Goal: Task Accomplishment & Management: Manage account settings

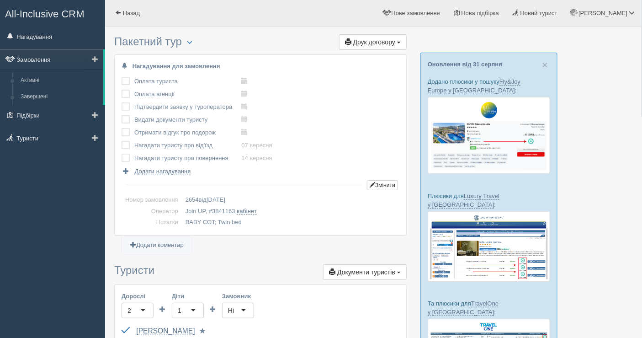
drag, startPoint x: 0, startPoint y: 0, endPoint x: 46, endPoint y: 68, distance: 81.6
click at [46, 68] on link "Замовлення" at bounding box center [51, 59] width 103 height 20
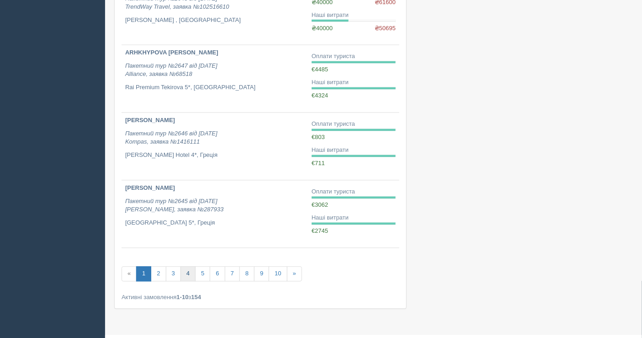
scroll to position [550, 0]
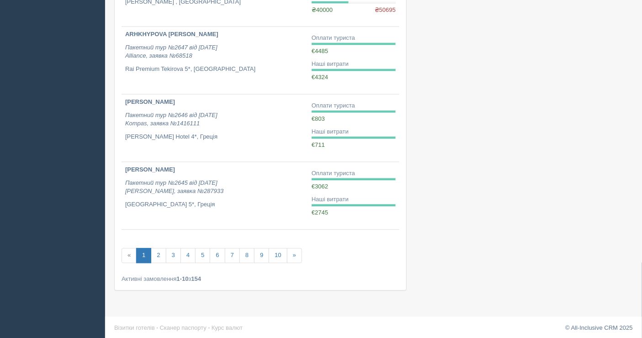
click at [150, 251] on link "1" at bounding box center [143, 255] width 15 height 15
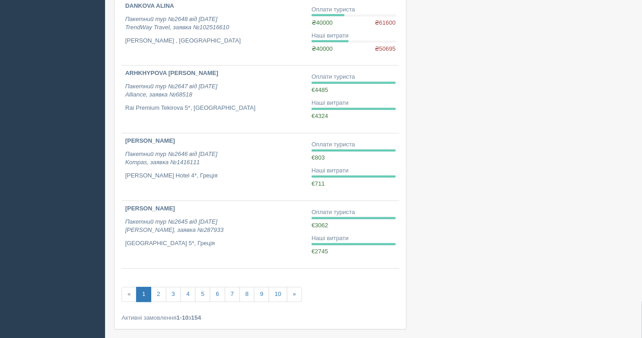
scroll to position [550, 0]
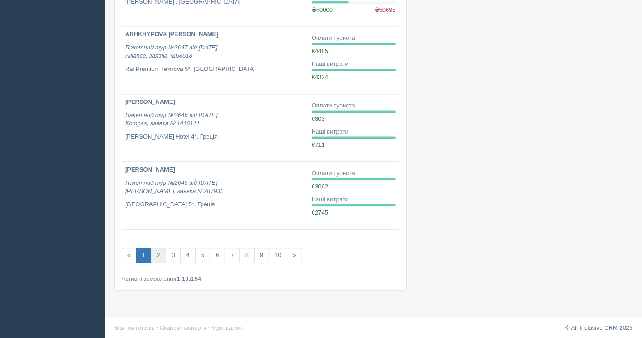
click at [161, 252] on link "2" at bounding box center [158, 255] width 15 height 15
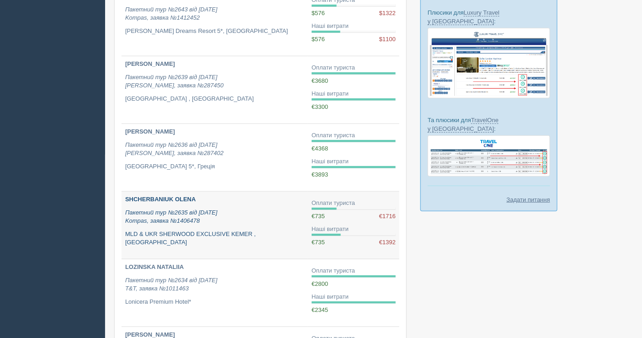
scroll to position [203, 0]
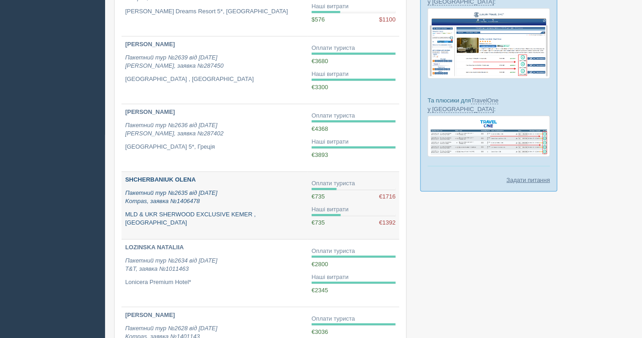
click at [257, 217] on link "SHCHERBANIUK OLENA Пакетний тур №2635 від 07.08.2025 Kompas, заявка №1406478 ML…" at bounding box center [215, 205] width 186 height 67
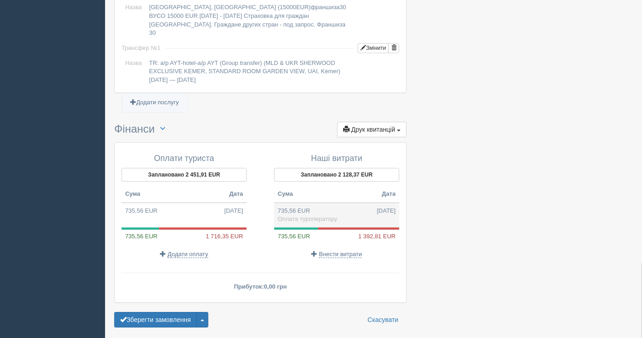
scroll to position [794, 0]
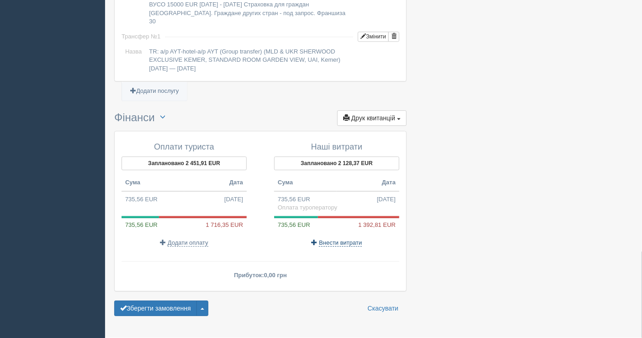
click at [331, 239] on span "Внести витрати" at bounding box center [340, 242] width 43 height 7
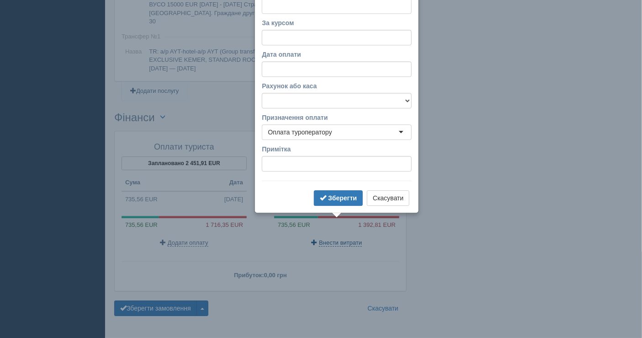
scroll to position [761, 0]
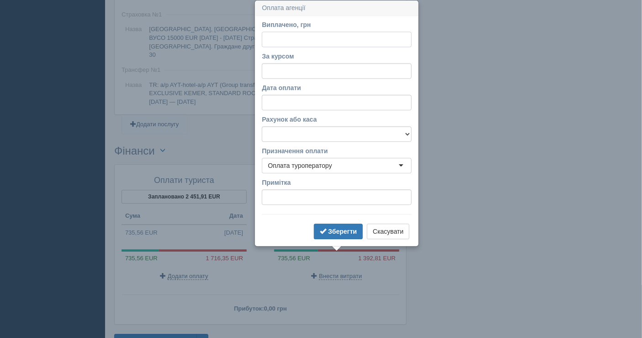
paste input "69598.72"
type input "69598.72"
click at [293, 68] on input "За курсом" at bounding box center [337, 71] width 150 height 16
paste input "42.65"
type input "42.65"
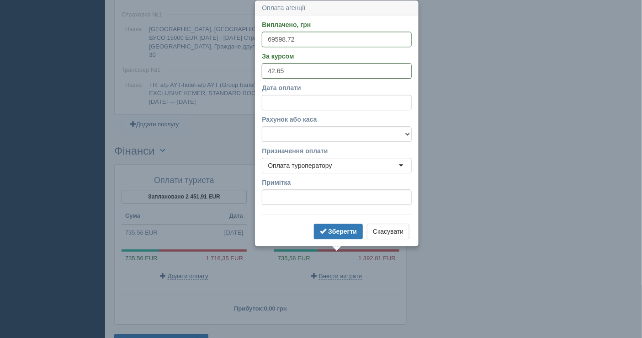
drag, startPoint x: 297, startPoint y: 64, endPoint x: 259, endPoint y: 70, distance: 38.3
click at [263, 70] on input "42.65" at bounding box center [337, 71] width 150 height 16
paste input "49.97"
type input "49.97"
click at [306, 131] on select "Банківський рахунок Готівкова каса" at bounding box center [337, 134] width 150 height 16
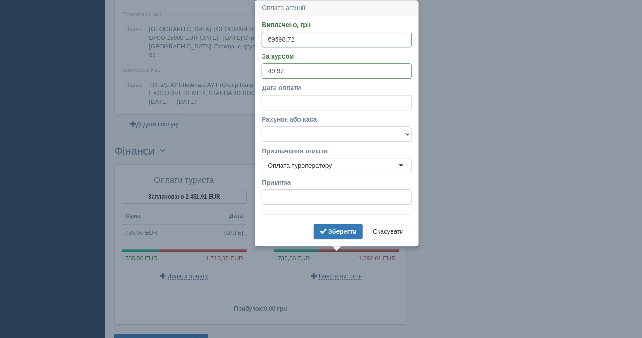
select select "1598"
click at [262, 126] on select "Банківський рахунок Готівкова каса" at bounding box center [337, 134] width 150 height 16
click at [328, 230] on button "Зберегти" at bounding box center [338, 231] width 49 height 16
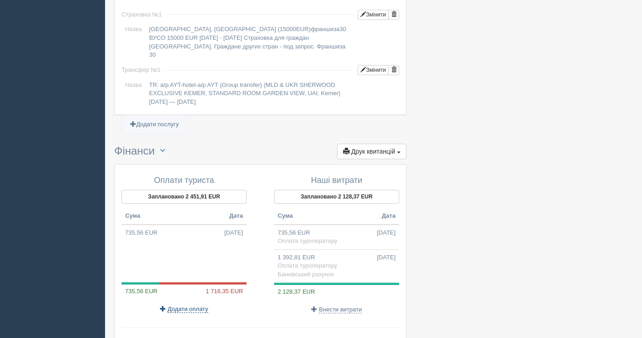
click at [178, 305] on span "Додати оплату" at bounding box center [188, 308] width 41 height 7
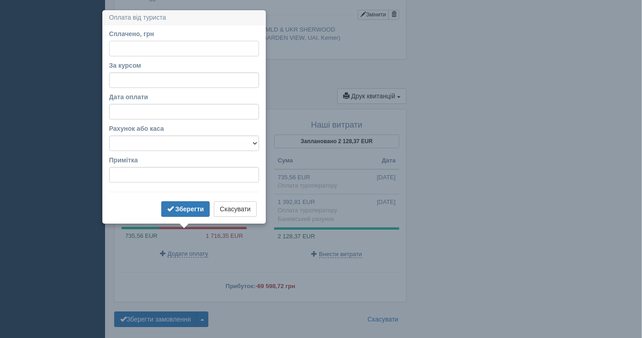
scroll to position [825, 0]
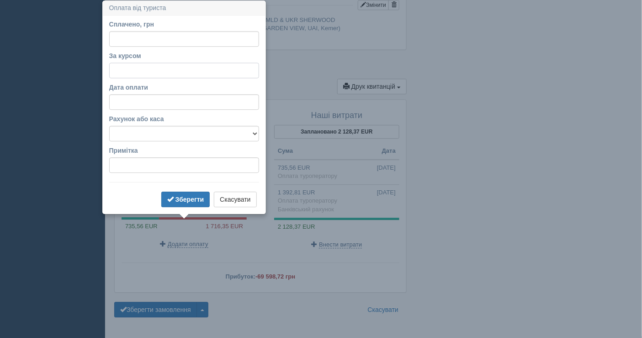
click at [136, 71] on input "За курсом" at bounding box center [184, 71] width 150 height 16
paste input "49.97"
type input "49.97"
click at [138, 37] on input "Сплачено, грн" at bounding box center [184, 39] width 150 height 16
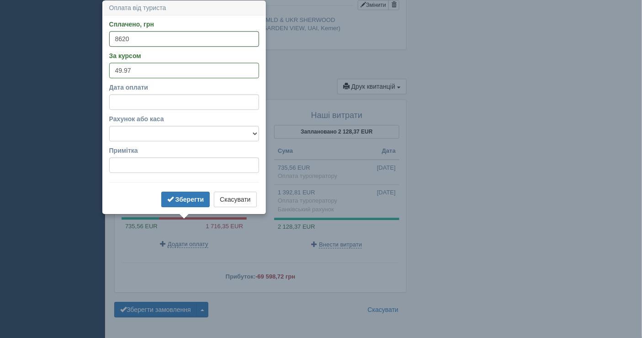
type input "8620"
click at [186, 135] on select "Банківський рахунок Готівкова каса" at bounding box center [184, 134] width 150 height 16
select select "1598"
click at [109, 126] on select "Банківський рахунок Готівкова каса" at bounding box center [184, 134] width 150 height 16
click at [189, 196] on b "Зберегти" at bounding box center [189, 199] width 29 height 7
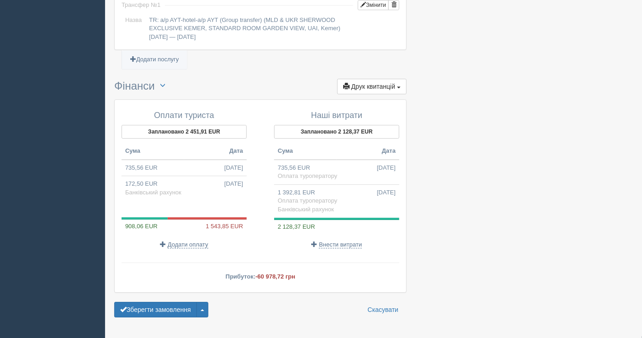
drag, startPoint x: 167, startPoint y: 284, endPoint x: 227, endPoint y: 199, distance: 104.6
click at [186, 176] on td "172,50 EUR [DATE] Банківський рахунок" at bounding box center [184, 188] width 125 height 25
type input "8620.00"
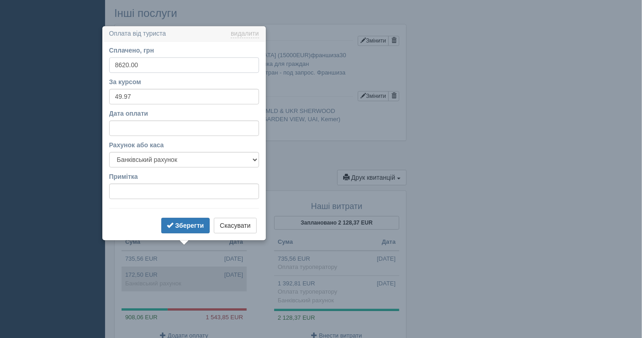
scroll to position [760, 0]
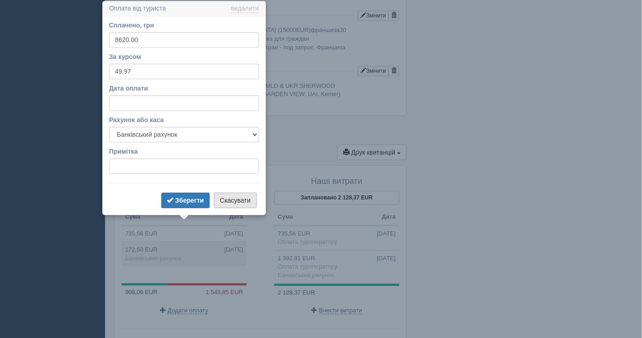
click at [243, 196] on button "Скасувати" at bounding box center [235, 200] width 42 height 16
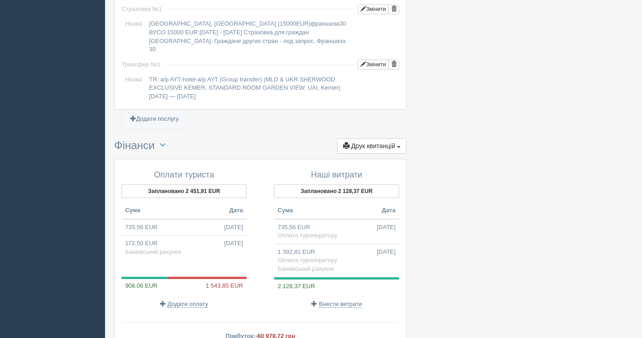
scroll to position [827, 0]
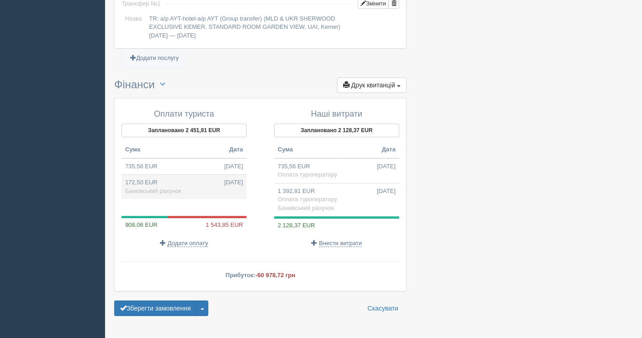
click at [191, 175] on td "172,50 EUR [DATE] Банківський рахунок" at bounding box center [184, 187] width 125 height 25
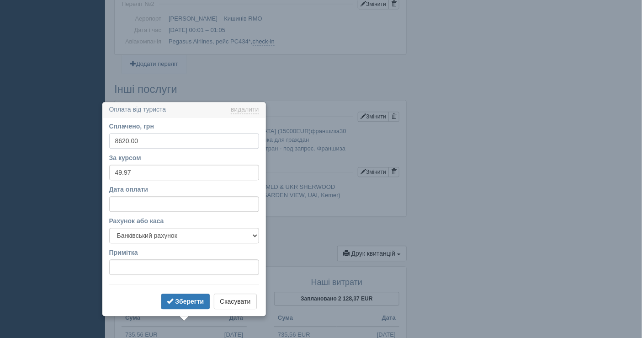
scroll to position [760, 0]
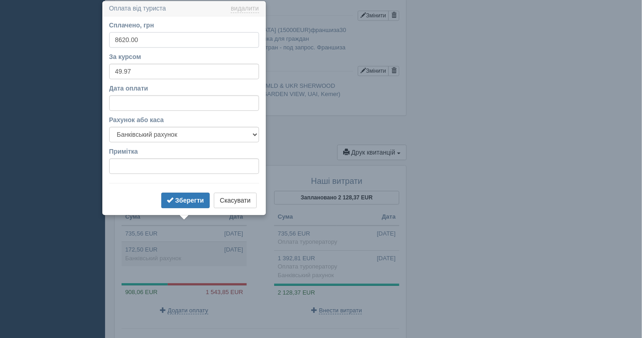
click at [122, 39] on input "8620.00" at bounding box center [184, 40] width 150 height 16
type input "0"
type input "6"
click at [120, 38] on input "8620" at bounding box center [184, 40] width 150 height 16
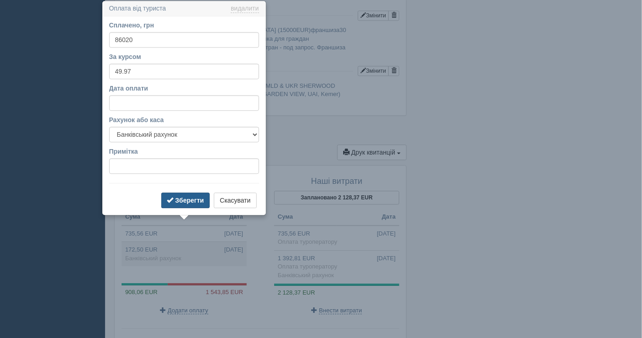
click at [187, 193] on button "Зберегти" at bounding box center [185, 200] width 49 height 16
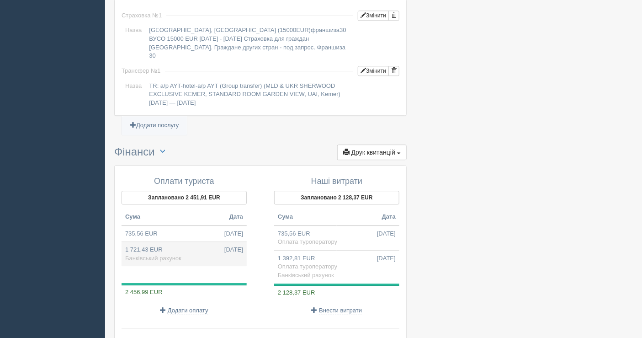
click at [164, 242] on td "1 721,43 EUR [DATE] Банківський рахунок" at bounding box center [184, 254] width 125 height 25
type input "86020.00"
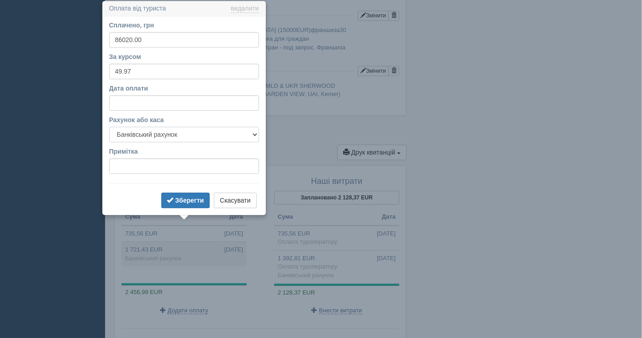
drag, startPoint x: 187, startPoint y: 141, endPoint x: 184, endPoint y: 138, distance: 4.9
click at [187, 141] on select "Банківський рахунок Готівкова каса" at bounding box center [184, 135] width 150 height 16
select select "1597"
click at [109, 127] on select "Банківський рахунок Готівкова каса" at bounding box center [184, 135] width 150 height 16
click at [177, 196] on b "Зберегти" at bounding box center [189, 199] width 29 height 7
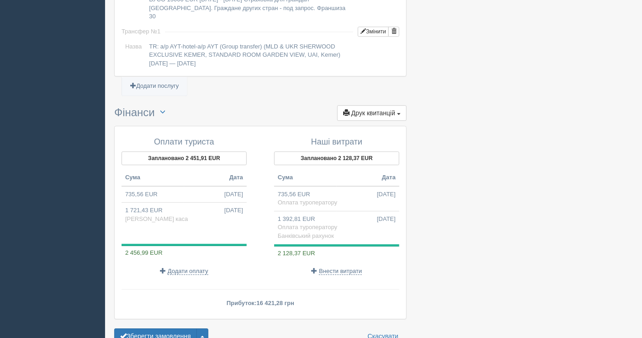
scroll to position [827, 0]
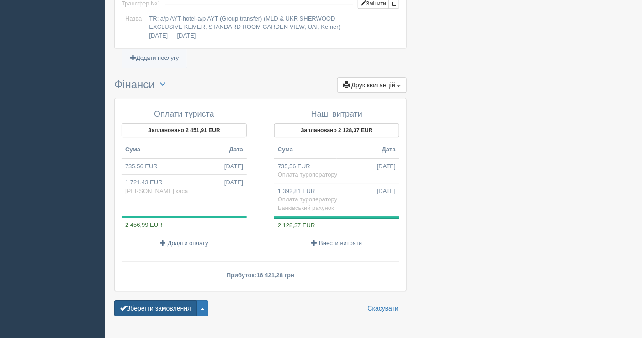
click at [152, 300] on button "Зберегти замовлення" at bounding box center [155, 308] width 83 height 16
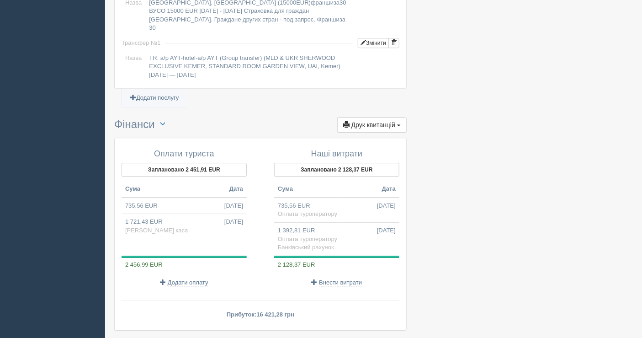
scroll to position [854, 0]
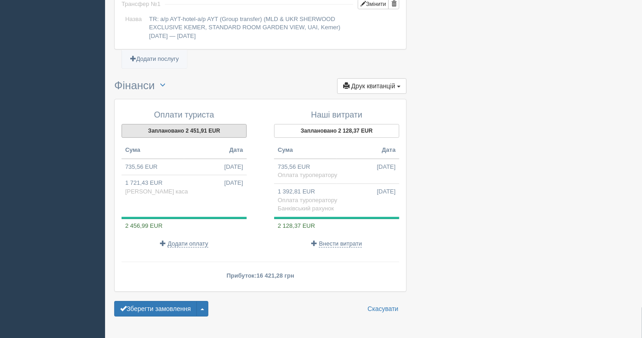
click at [186, 124] on button "Заплановано 2 451,91 EUR" at bounding box center [184, 131] width 125 height 14
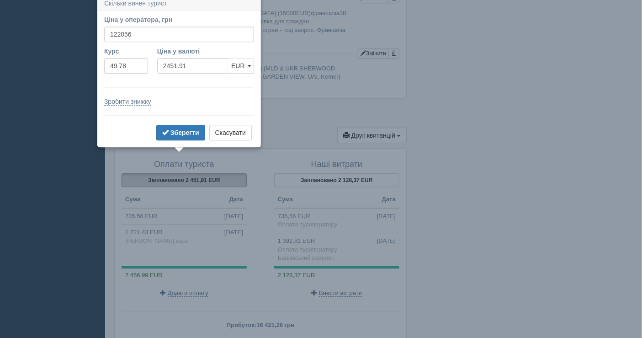
scroll to position [800, 0]
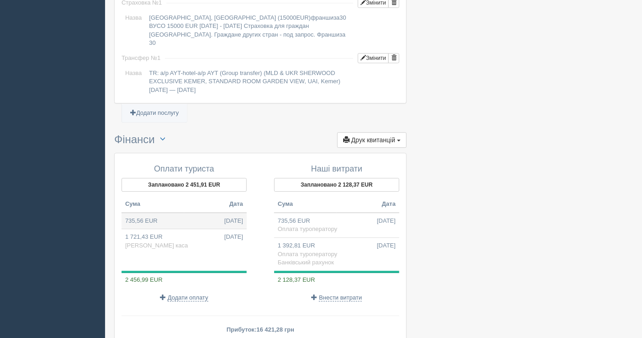
click at [174, 212] on td "735,56 EUR 07.08.2025" at bounding box center [184, 220] width 125 height 16
type input "36616.18"
type input "49.78"
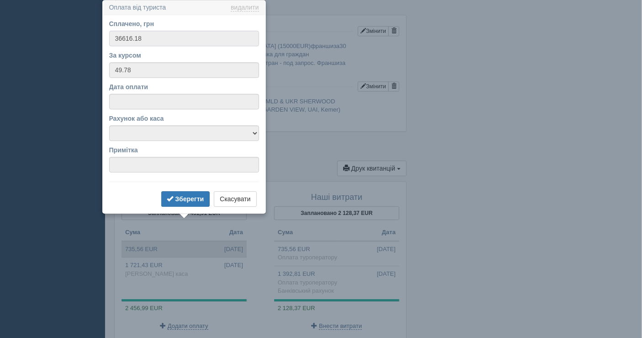
scroll to position [771, 0]
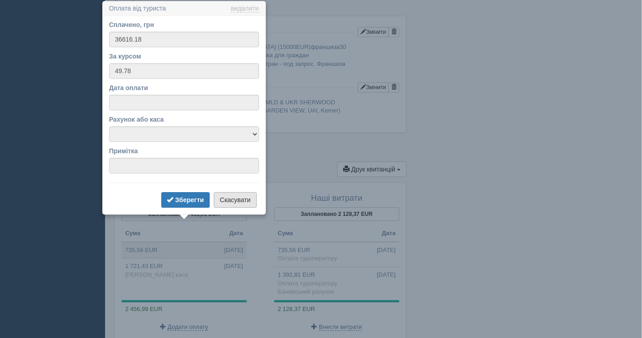
click at [233, 203] on button "Скасувати" at bounding box center [235, 200] width 42 height 16
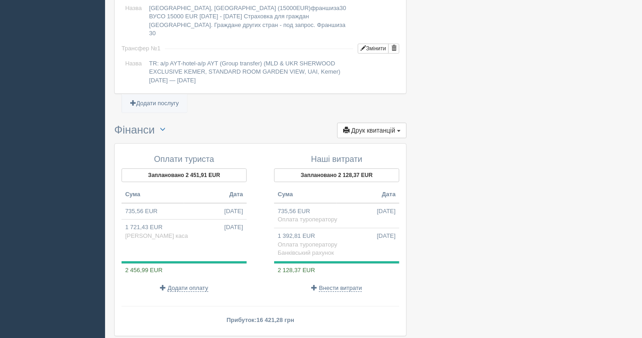
scroll to position [822, 0]
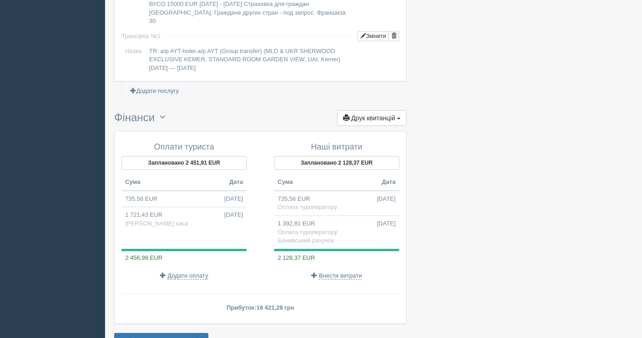
drag, startPoint x: 590, startPoint y: 61, endPoint x: 540, endPoint y: 36, distance: 55.4
click at [160, 190] on td "735,56 EUR 07.08.2025" at bounding box center [184, 198] width 125 height 16
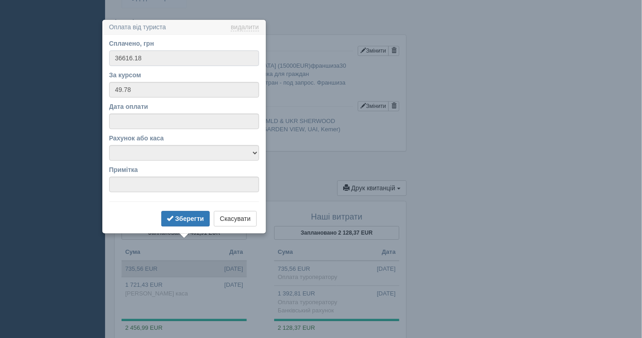
scroll to position [771, 0]
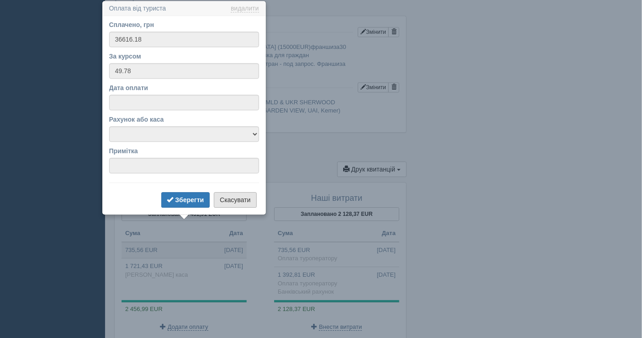
click at [235, 196] on button "Скасувати" at bounding box center [235, 200] width 42 height 16
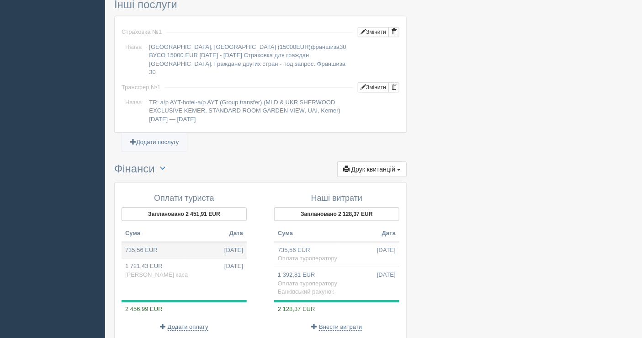
click at [184, 242] on td "735,56 EUR 07.08.2025" at bounding box center [184, 250] width 125 height 16
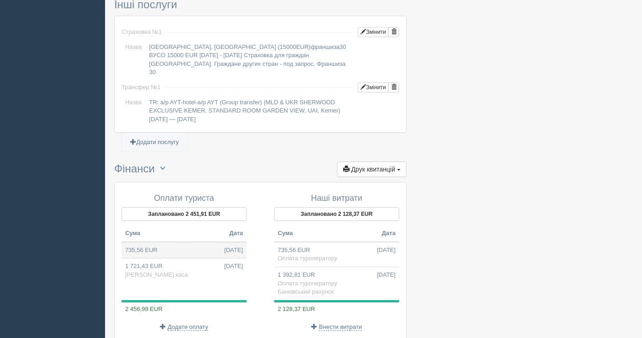
click at [177, 242] on td "735,56 EUR 07.08.2025" at bounding box center [184, 250] width 125 height 16
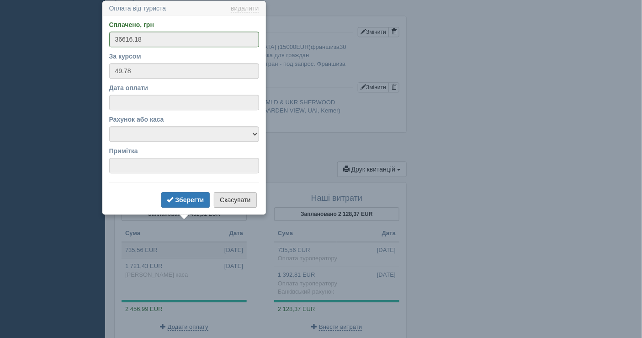
click at [240, 201] on button "Скасувати" at bounding box center [235, 200] width 42 height 16
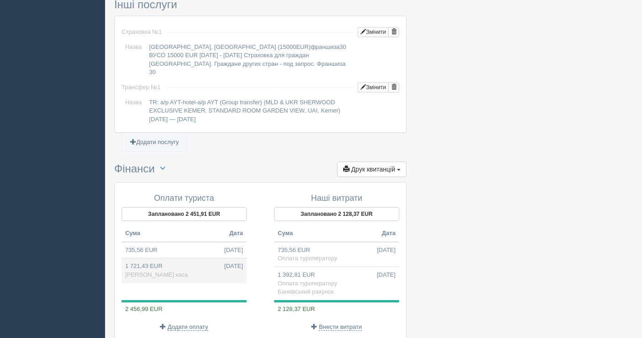
click at [194, 258] on td "1 721,43 EUR 02.09.2025 Готівкова каса" at bounding box center [184, 270] width 125 height 25
type input "86020.00"
type input "49.97"
select select "1597"
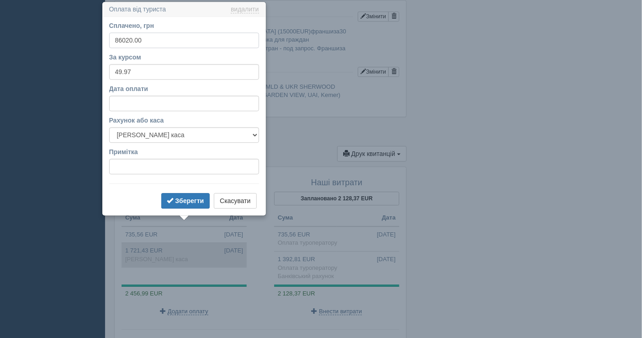
scroll to position [788, 0]
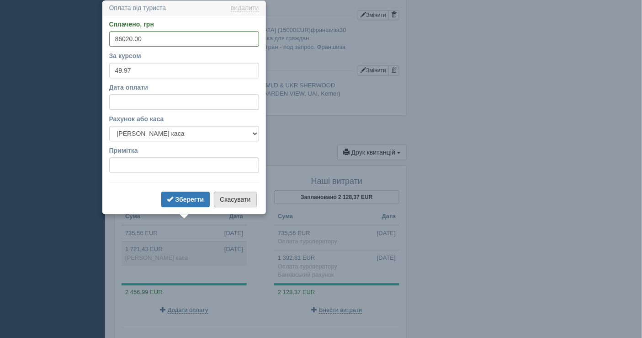
click at [227, 193] on button "Скасувати" at bounding box center [235, 199] width 42 height 16
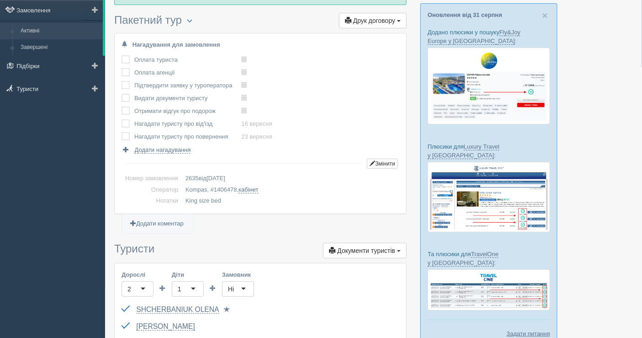
scroll to position [0, 0]
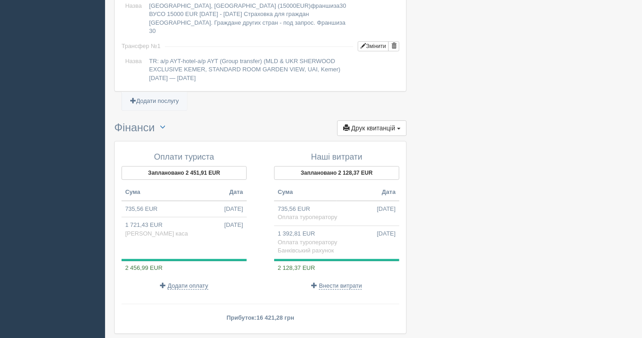
scroll to position [854, 0]
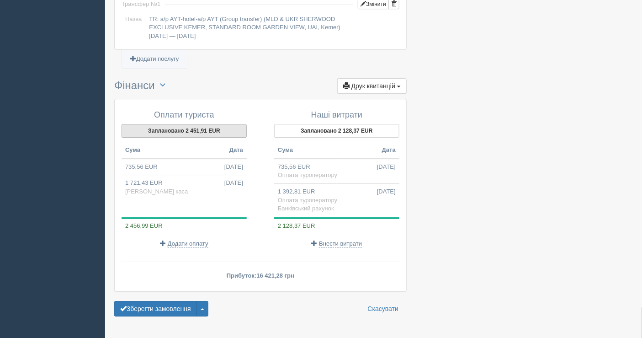
click at [164, 124] on button "Заплановано 2 451,91 EUR" at bounding box center [184, 131] width 125 height 14
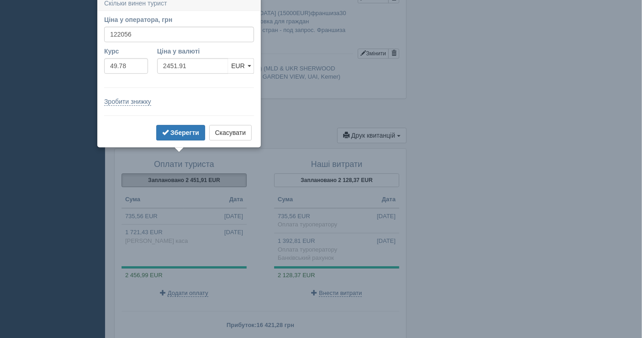
scroll to position [800, 0]
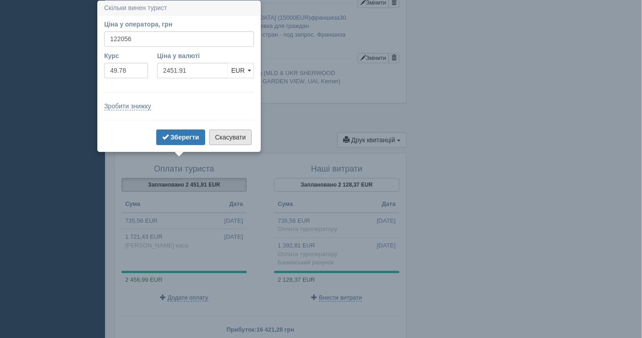
click at [236, 132] on button "Скасувати" at bounding box center [230, 137] width 42 height 16
